Goal: Browse casually: Explore the website without a specific task or goal

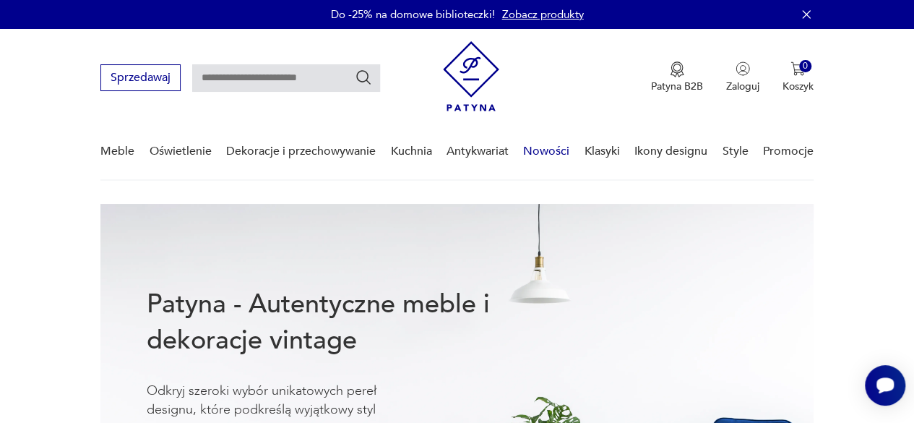
click at [547, 147] on link "Nowości" at bounding box center [546, 152] width 46 height 56
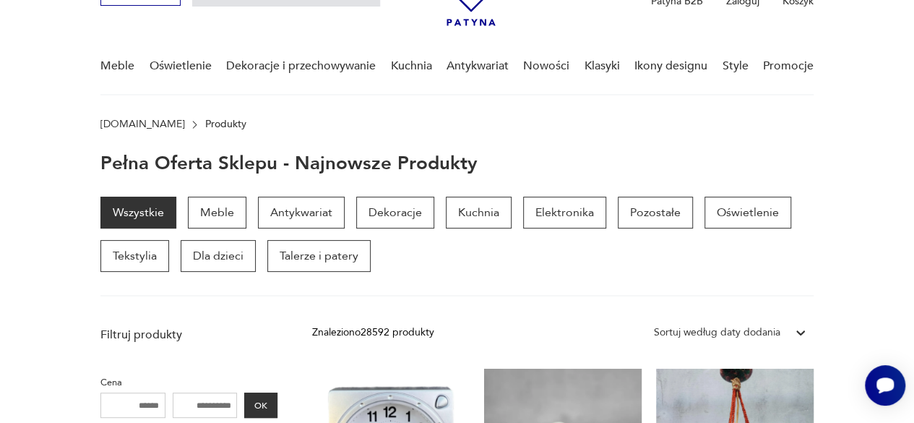
scroll to position [82, 0]
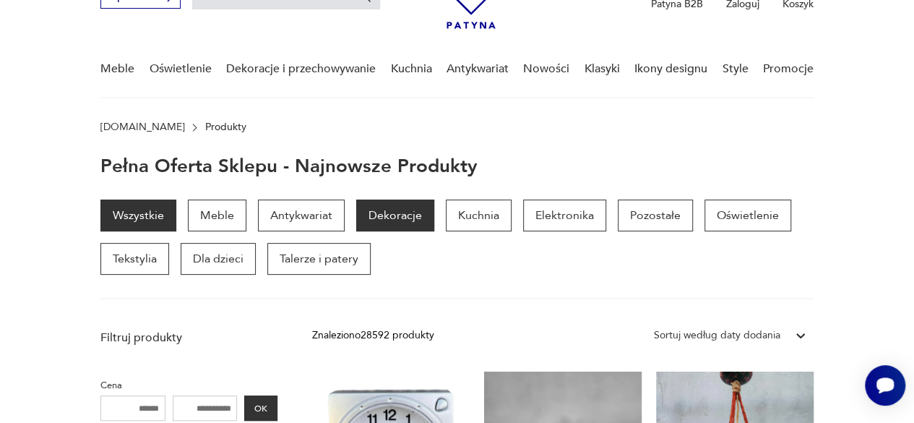
click at [384, 212] on p "Dekoracje" at bounding box center [395, 215] width 78 height 32
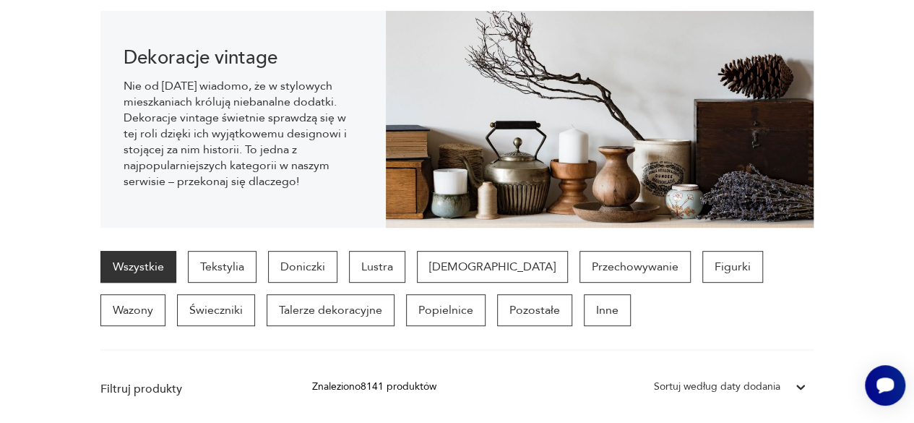
scroll to position [8, 0]
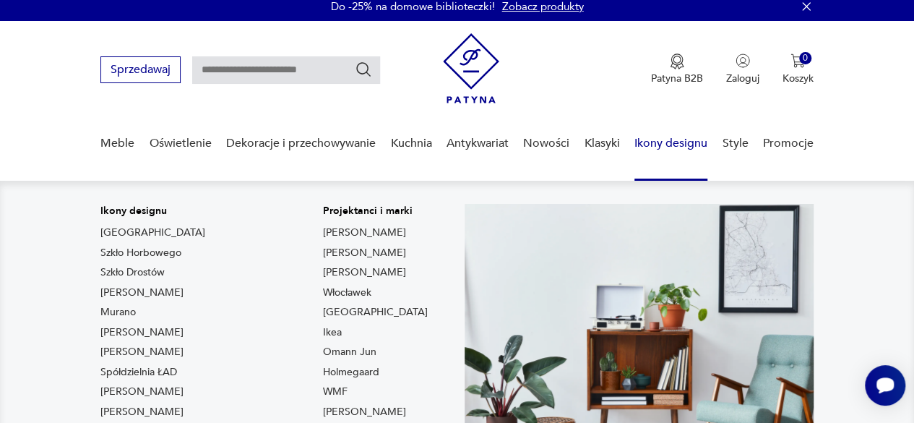
click at [649, 145] on link "Ikony designu" at bounding box center [670, 144] width 73 height 56
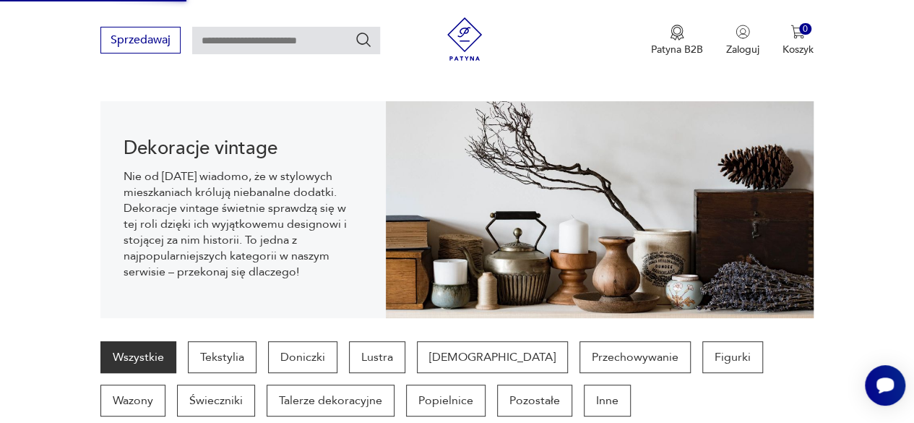
scroll to position [0, 0]
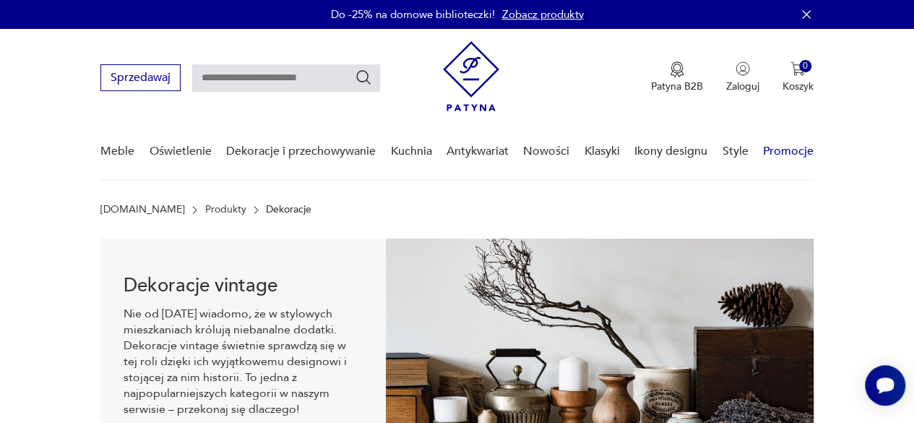
click at [795, 151] on link "Promocje" at bounding box center [788, 152] width 51 height 56
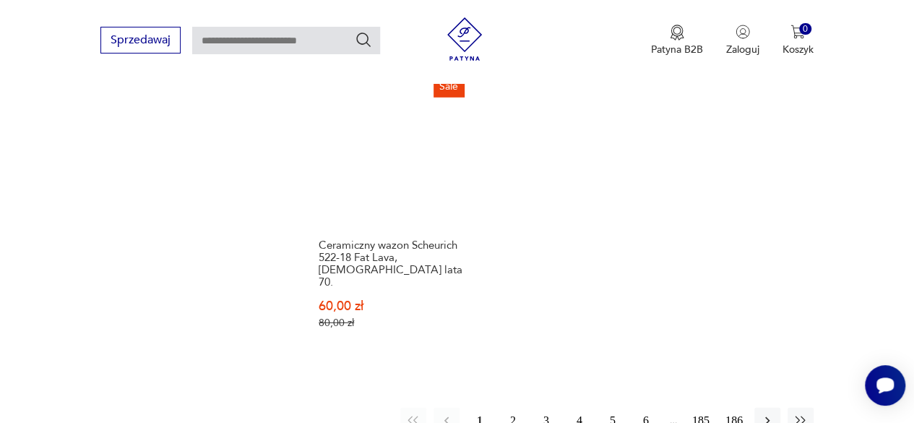
scroll to position [1930, 0]
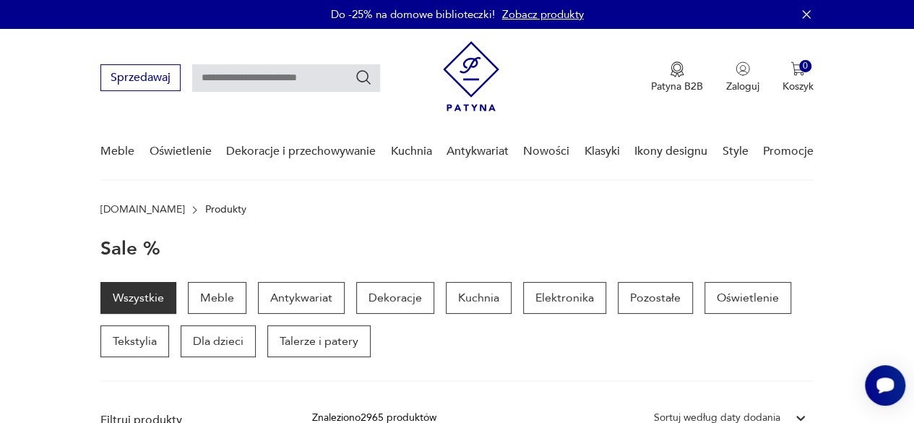
click at [208, 75] on input "text" at bounding box center [286, 77] width 188 height 27
type input "*****"
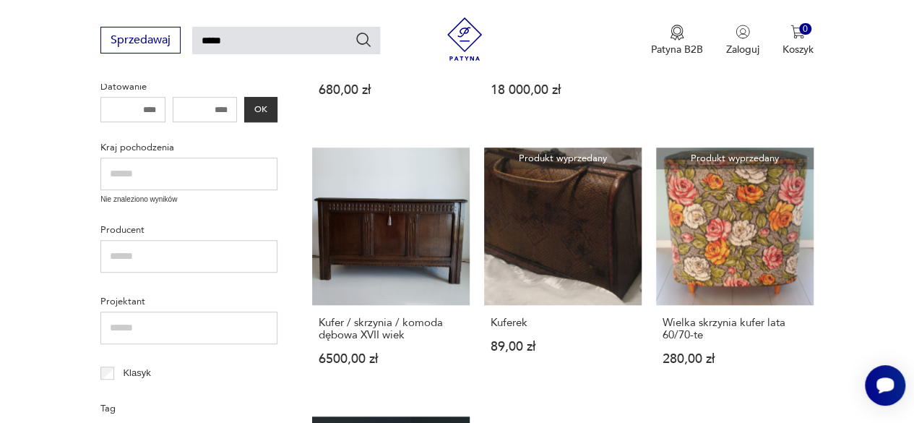
scroll to position [448, 0]
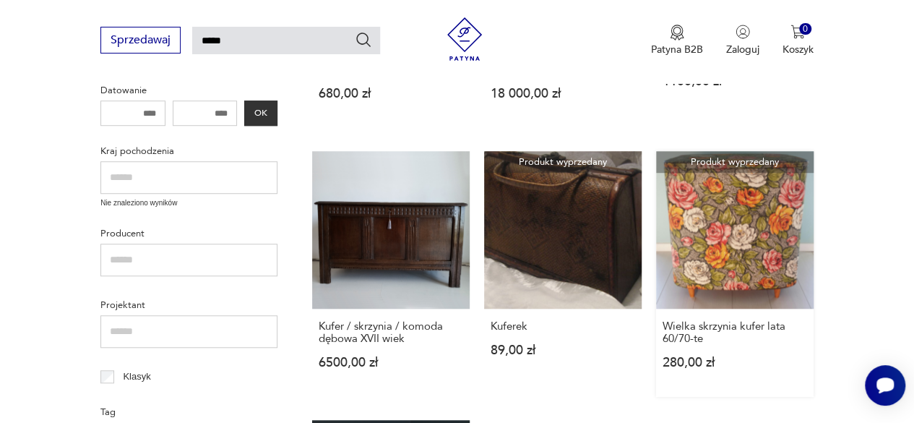
click at [751, 187] on link "Produkt wyprzedany Wielka skrzynia kufer lata 60/70-te 280,00 zł" at bounding box center [734, 274] width 157 height 246
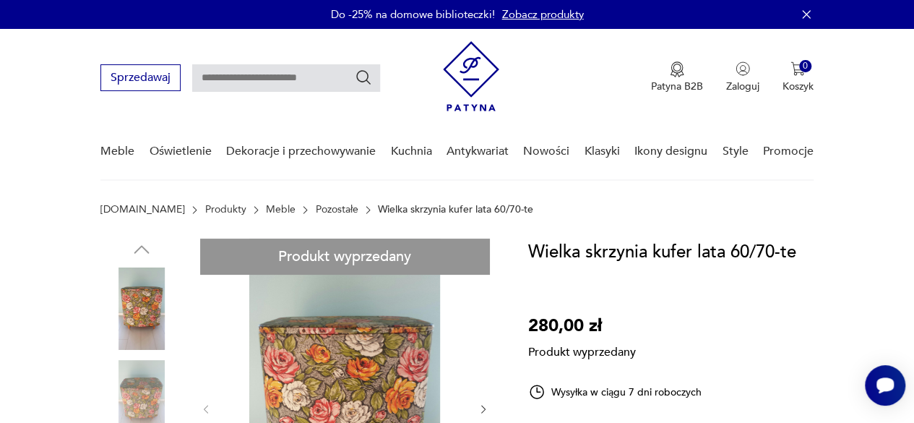
type input "*****"
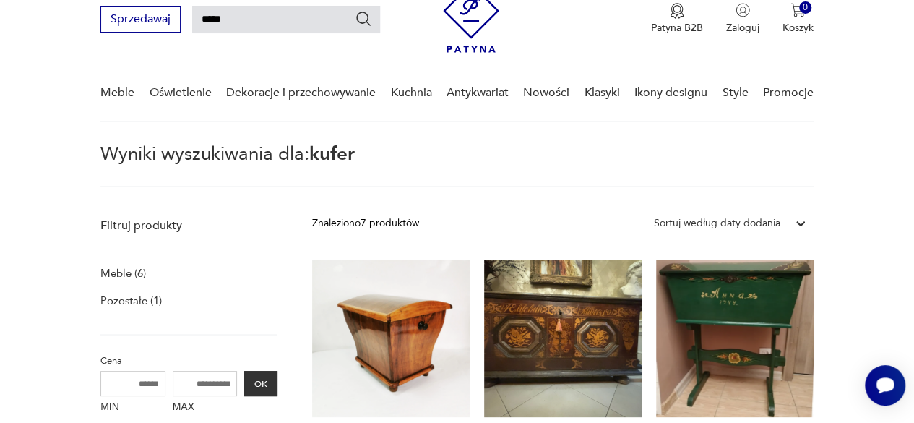
scroll to position [35, 0]
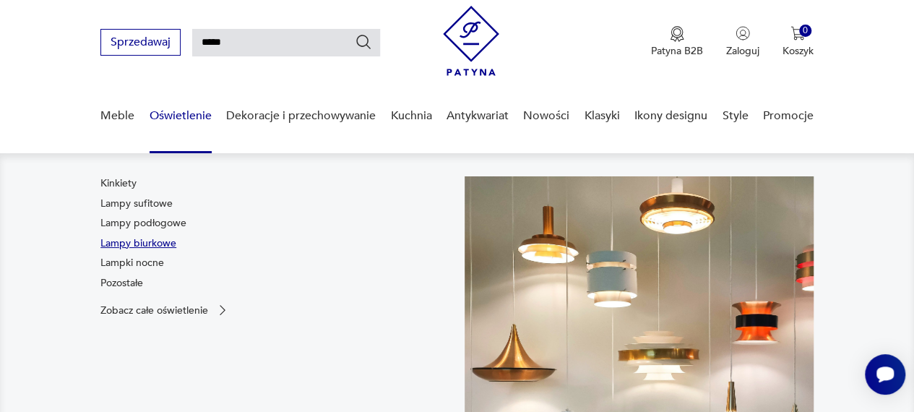
click at [152, 241] on link "Lampy biurkowe" at bounding box center [138, 243] width 76 height 14
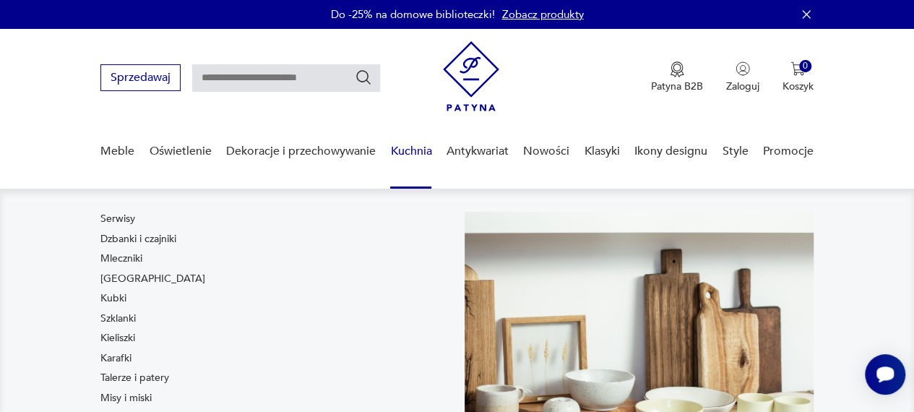
click at [416, 152] on link "Kuchnia" at bounding box center [410, 152] width 41 height 56
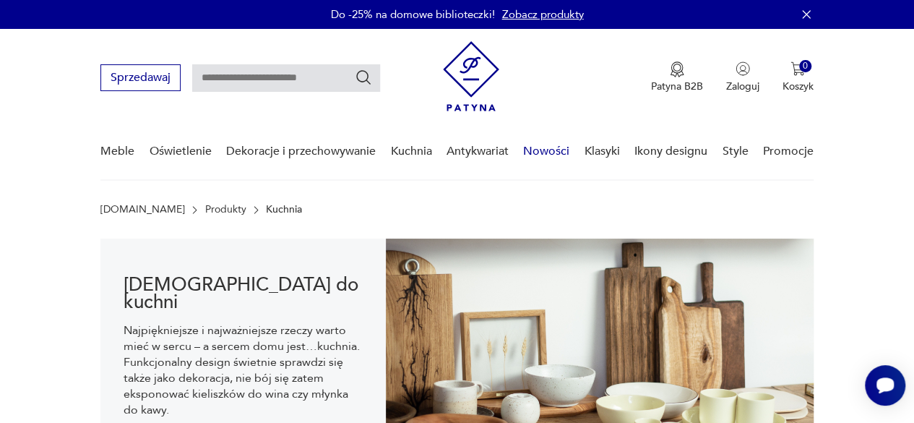
click at [553, 151] on link "Nowości" at bounding box center [546, 152] width 46 height 56
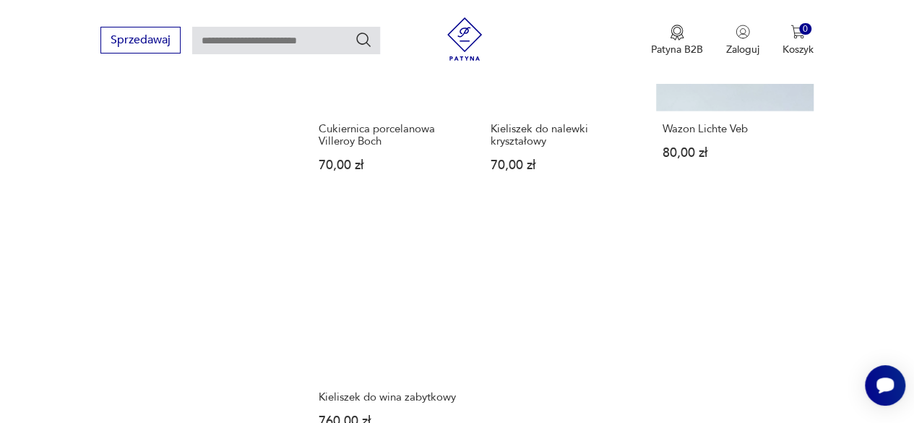
scroll to position [1858, 0]
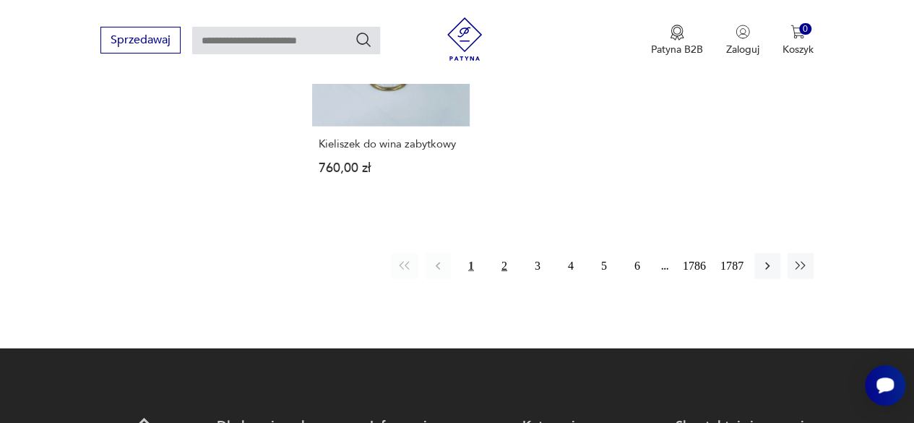
click at [504, 253] on button "2" at bounding box center [504, 266] width 26 height 26
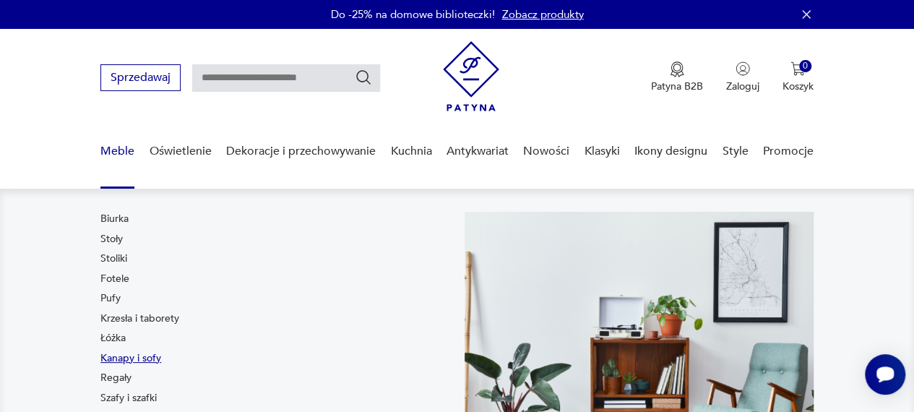
click at [146, 358] on link "Kanapy i sofy" at bounding box center [130, 358] width 61 height 14
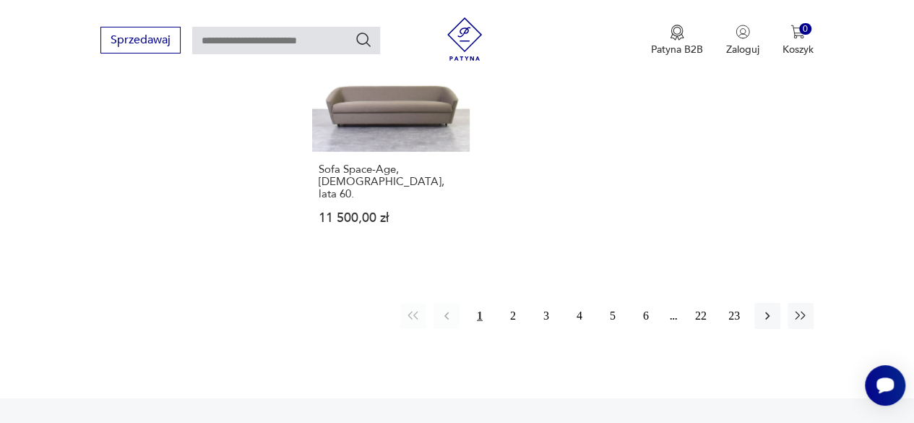
scroll to position [2118, 0]
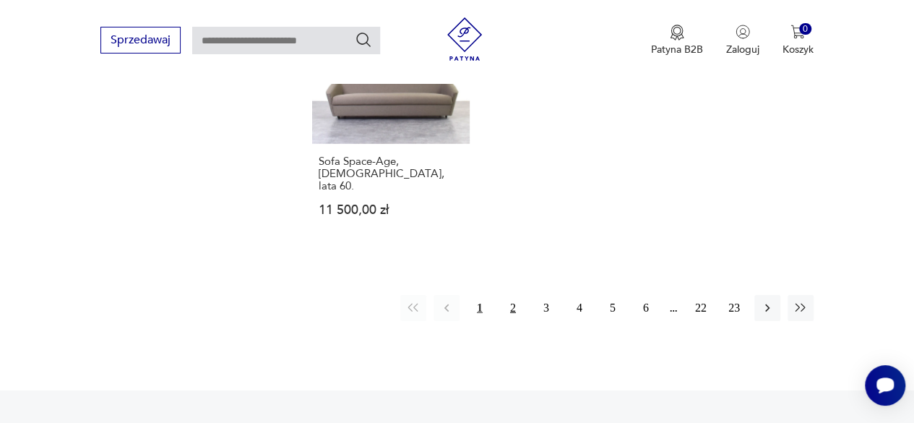
click at [515, 295] on button "2" at bounding box center [513, 308] width 26 height 26
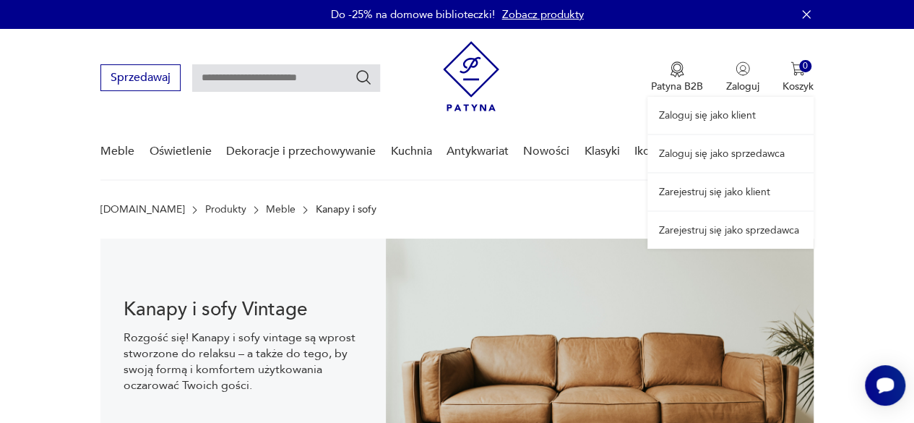
click at [722, 152] on link "Zaloguj się jako sprzedawca" at bounding box center [730, 153] width 166 height 37
